Goal: Information Seeking & Learning: Learn about a topic

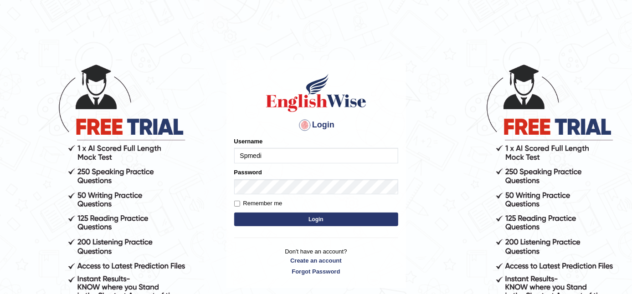
click at [302, 155] on input "Spmedi" at bounding box center [316, 155] width 164 height 15
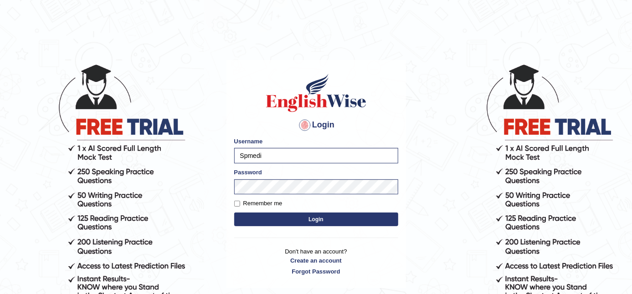
type input "rizwinriyas5"
drag, startPoint x: 276, startPoint y: 159, endPoint x: 218, endPoint y: 159, distance: 57.4
click at [218, 159] on body "Login Please fix the following errors: Username rizwinriyas5 Password Remember …" at bounding box center [316, 178] width 632 height 294
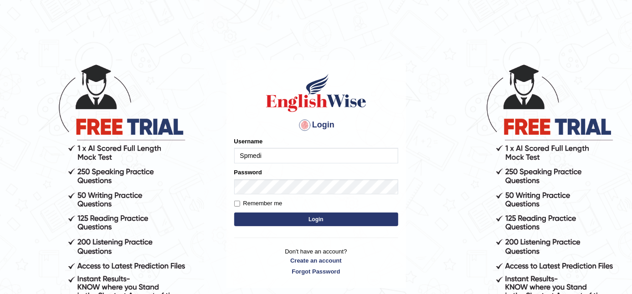
click at [298, 161] on input "Spmedi" at bounding box center [316, 155] width 164 height 15
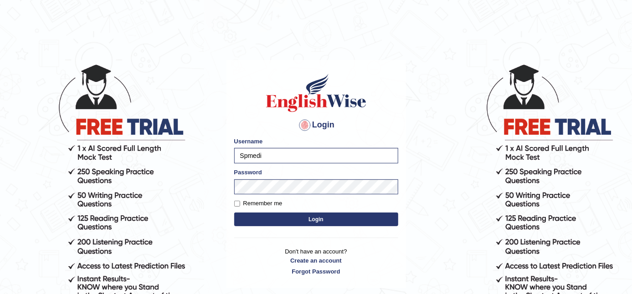
type input "rizwinriyas5"
click at [308, 214] on button "Login" at bounding box center [316, 220] width 164 height 14
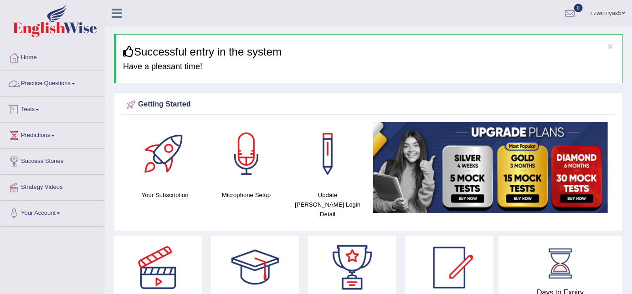
click at [66, 87] on link "Practice Questions" at bounding box center [52, 82] width 104 height 23
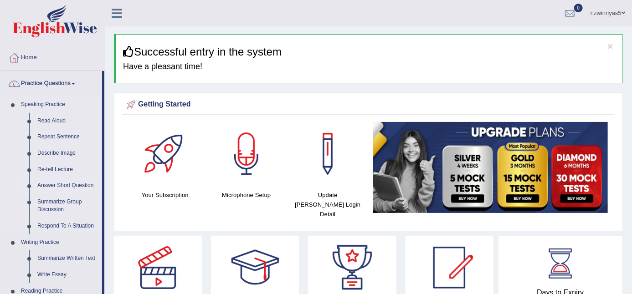
scroll to position [101, 0]
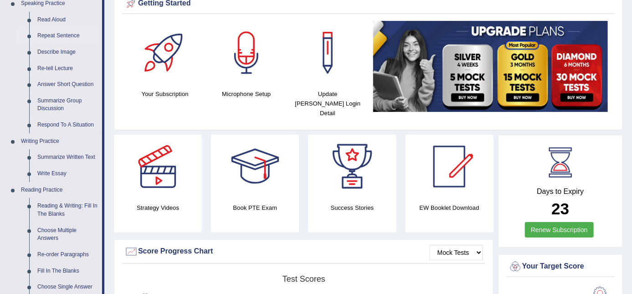
click at [57, 37] on link "Repeat Sentence" at bounding box center [67, 36] width 69 height 16
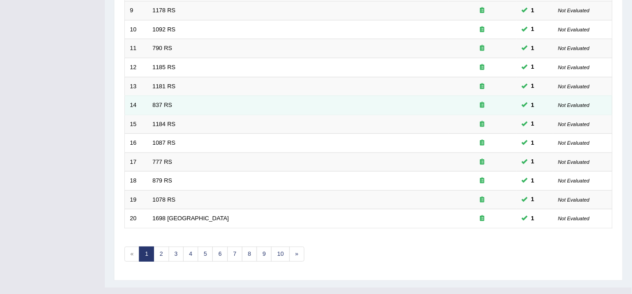
scroll to position [306, 0]
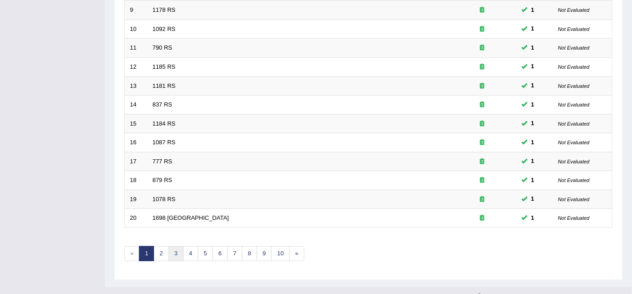
click at [172, 246] on link "3" at bounding box center [176, 253] width 15 height 15
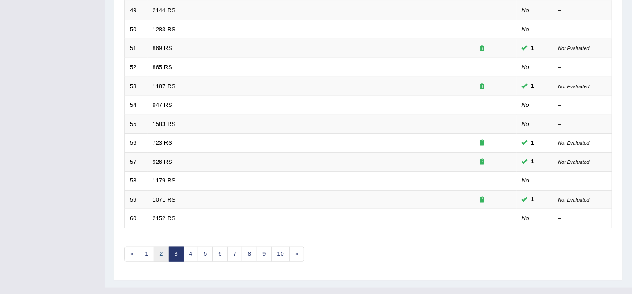
scroll to position [306, 0]
click at [205, 246] on link "5" at bounding box center [205, 253] width 15 height 15
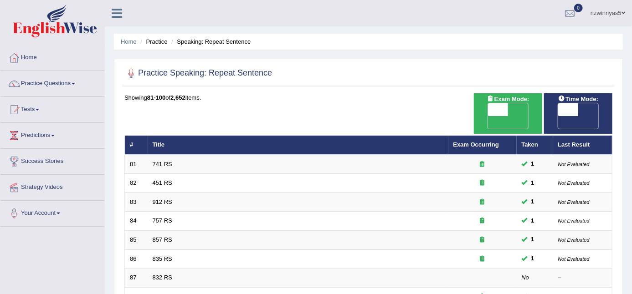
click at [488, 116] on span "OFF" at bounding box center [478, 122] width 20 height 13
checkbox input "true"
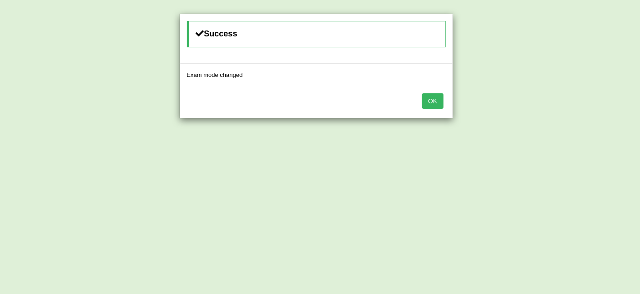
click at [441, 105] on button "OK" at bounding box center [432, 100] width 21 height 15
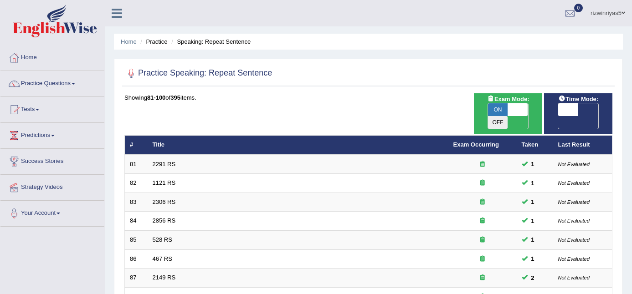
click at [558, 116] on span "OFF" at bounding box center [548, 122] width 20 height 13
checkbox input "true"
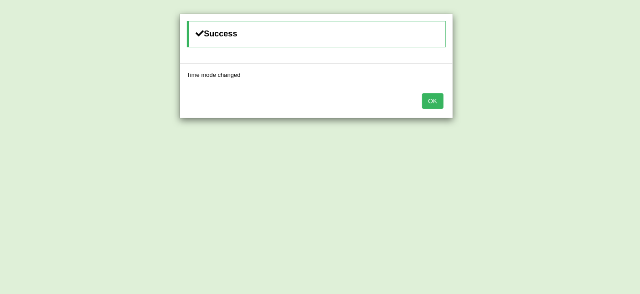
click at [438, 98] on button "OK" at bounding box center [432, 100] width 21 height 15
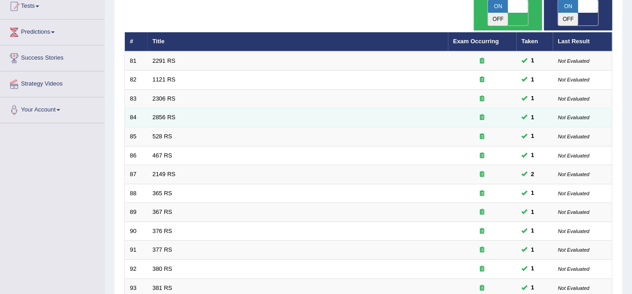
scroll to position [101, 0]
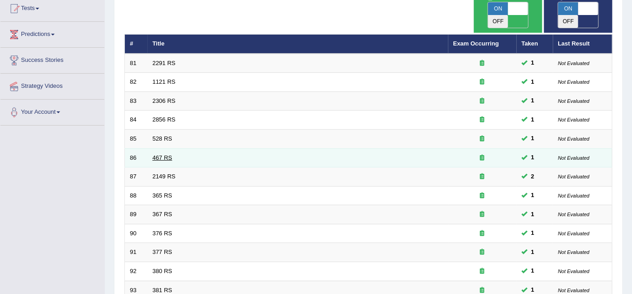
click at [165, 154] on link "467 RS" at bounding box center [163, 157] width 20 height 7
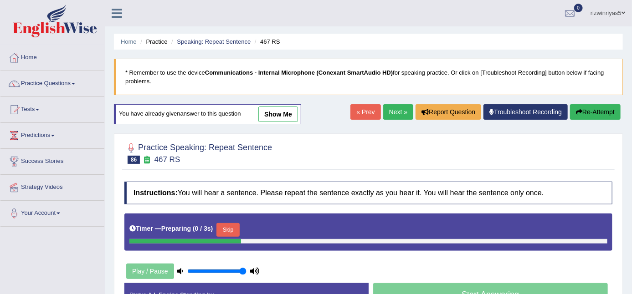
scroll to position [101, 0]
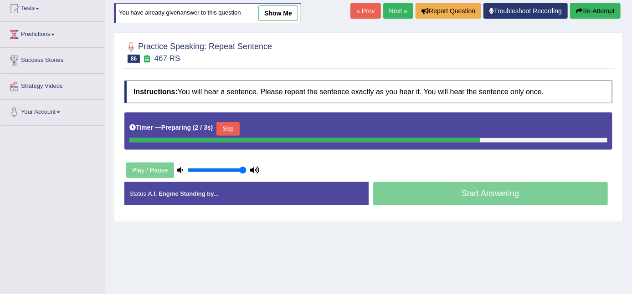
drag, startPoint x: 277, startPoint y: 11, endPoint x: 276, endPoint y: 63, distance: 52.4
click at [277, 11] on link "show me" at bounding box center [278, 12] width 40 height 15
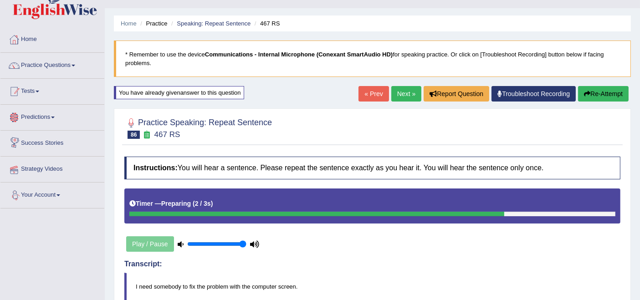
scroll to position [0, 0]
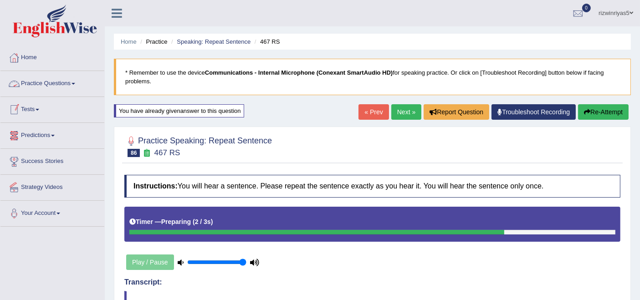
click at [34, 86] on link "Practice Questions" at bounding box center [52, 82] width 104 height 23
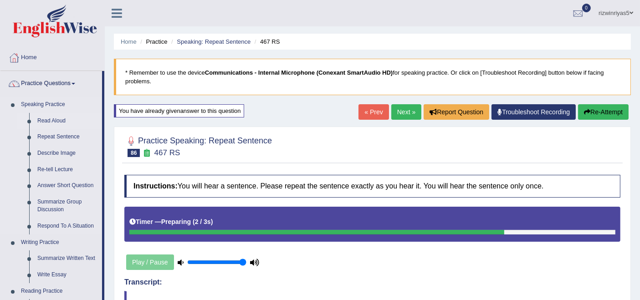
click at [42, 120] on link "Read Aloud" at bounding box center [67, 121] width 69 height 16
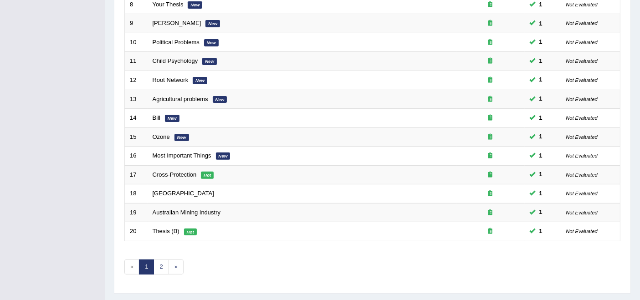
scroll to position [299, 0]
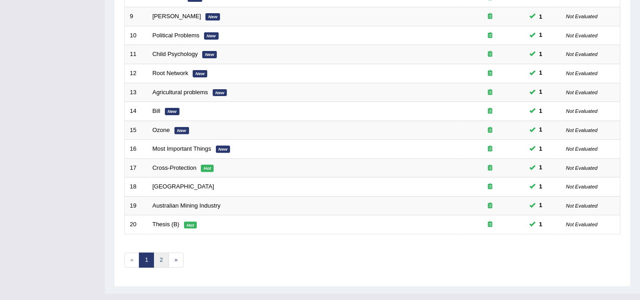
click at [154, 253] on link "2" at bounding box center [161, 260] width 15 height 15
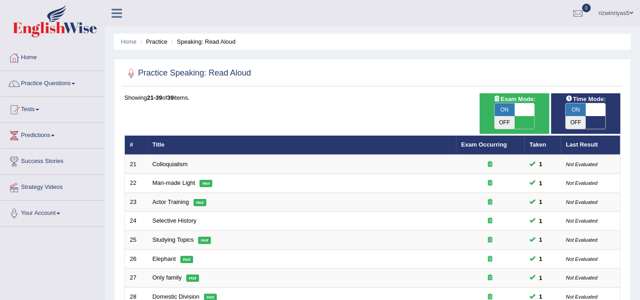
click at [528, 108] on span at bounding box center [525, 109] width 20 height 13
checkbox input "false"
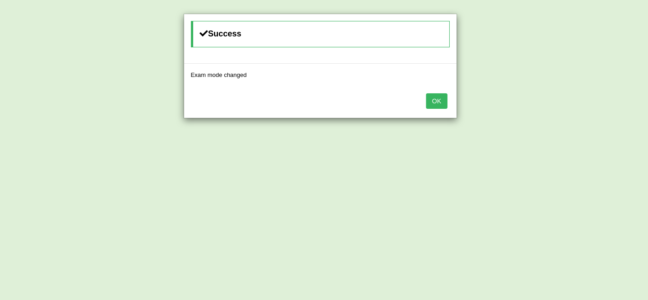
click at [437, 107] on button "OK" at bounding box center [436, 100] width 21 height 15
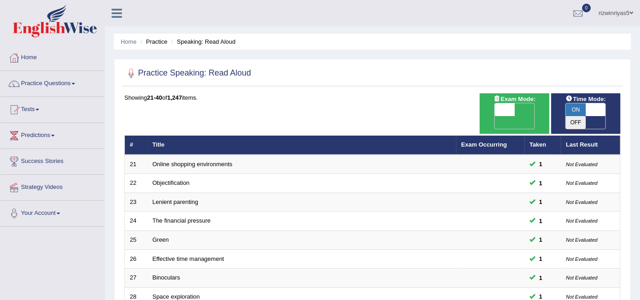
drag, startPoint x: 0, startPoint y: 0, endPoint x: 587, endPoint y: 110, distance: 597.5
click at [587, 110] on span at bounding box center [596, 109] width 20 height 13
checkbox input "false"
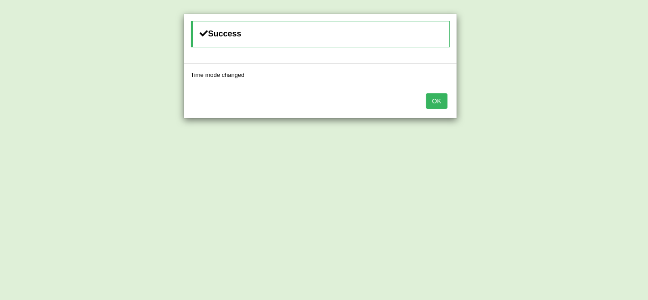
click at [442, 107] on button "OK" at bounding box center [436, 100] width 21 height 15
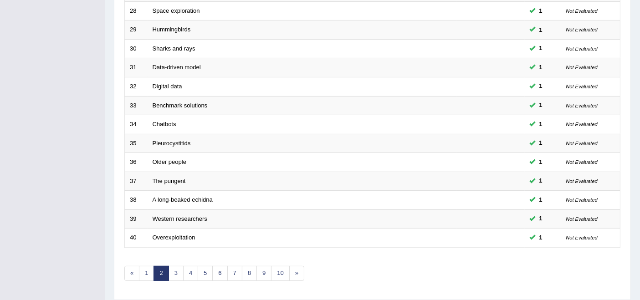
scroll to position [299, 0]
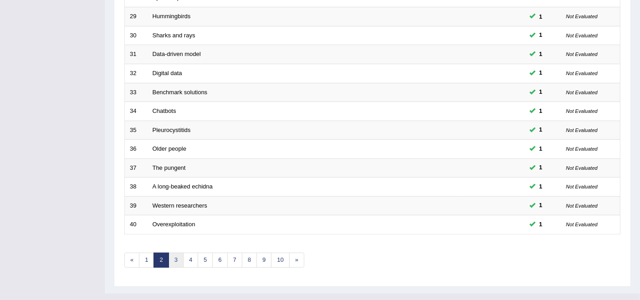
click at [170, 253] on link "3" at bounding box center [176, 260] width 15 height 15
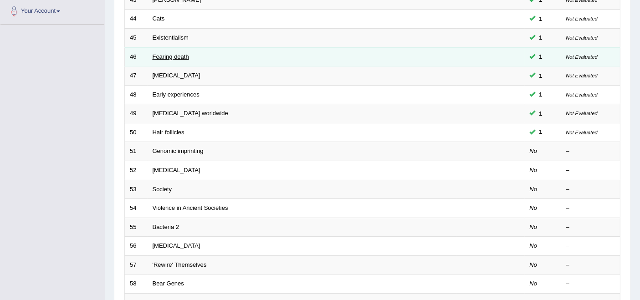
click at [172, 53] on link "Fearing death" at bounding box center [171, 56] width 36 height 7
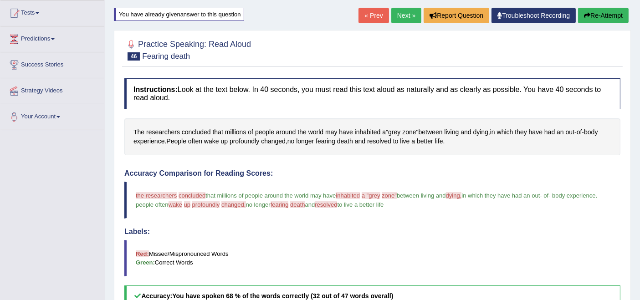
scroll to position [53, 0]
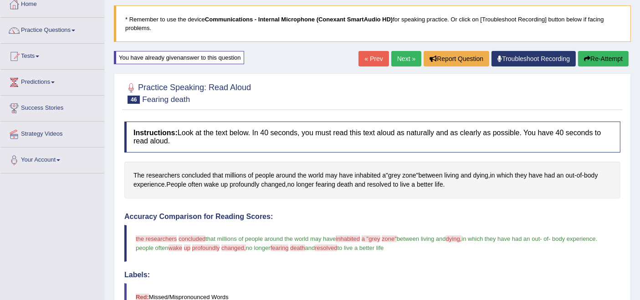
click at [409, 67] on div "« Prev Next » Report Question Troubleshoot Recording Re-Attempt" at bounding box center [495, 60] width 272 height 18
click at [373, 57] on link "« Prev" at bounding box center [374, 58] width 30 height 15
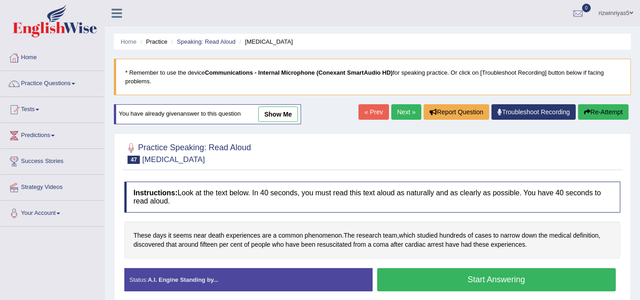
drag, startPoint x: 269, startPoint y: 114, endPoint x: 200, endPoint y: 196, distance: 108.0
click at [269, 114] on link "show me" at bounding box center [278, 114] width 40 height 15
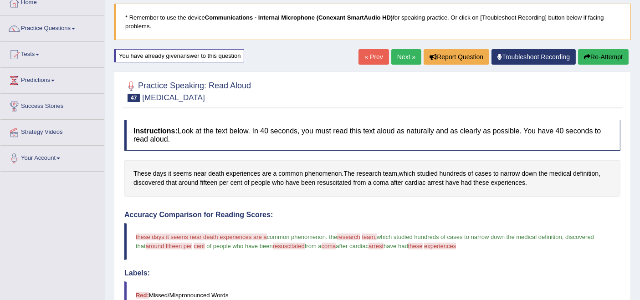
scroll to position [53, 0]
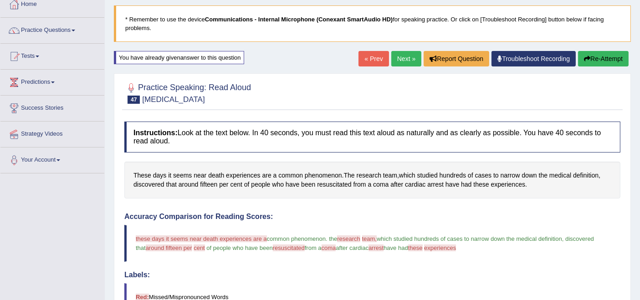
click at [403, 59] on link "Next »" at bounding box center [406, 58] width 30 height 15
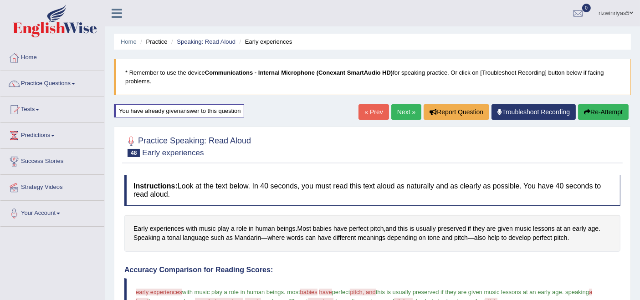
click at [404, 108] on link "Next »" at bounding box center [406, 111] width 30 height 15
